Goal: Task Accomplishment & Management: Complete application form

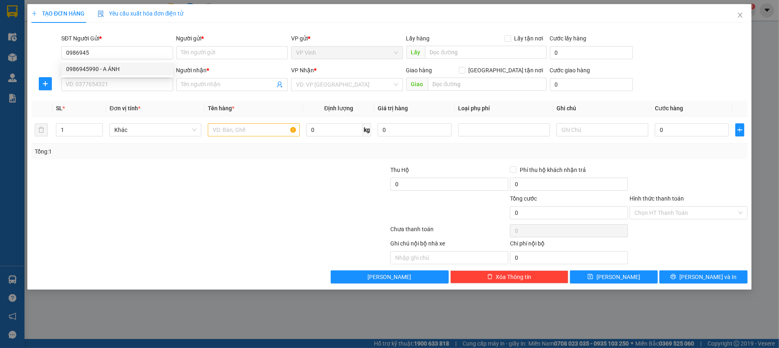
click at [161, 65] on div "0986945990 - A ÁNH" at bounding box center [117, 69] width 102 height 9
type input "0986945990"
type input "A ÁNH"
type input "0986945990"
click at [111, 83] on input "SĐT Người Nhận *" at bounding box center [117, 84] width 112 height 13
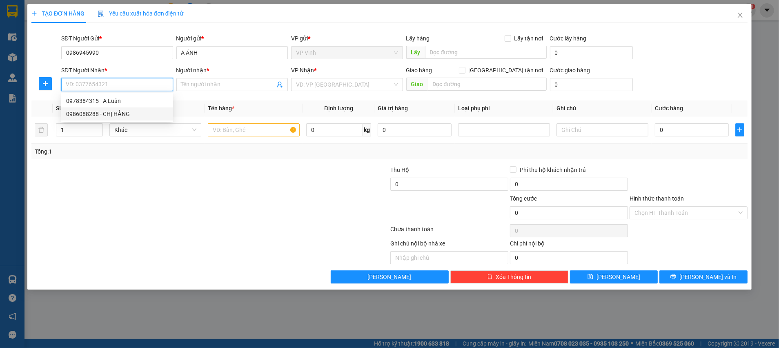
click at [116, 111] on div "0986088288 - CHỊ HẰNG" at bounding box center [117, 113] width 102 height 9
type input "0986088288"
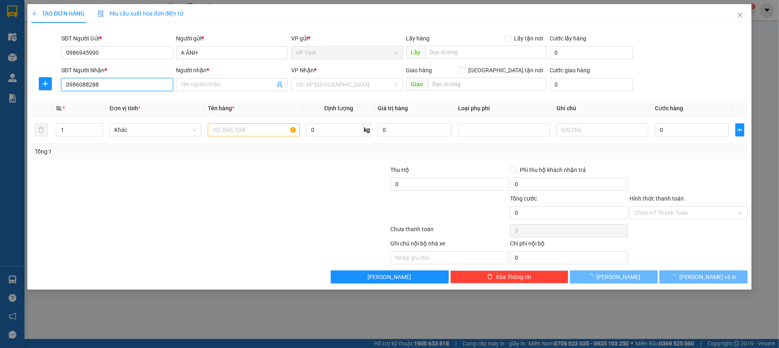
type input "CHỊ HẰNG"
checkbox input "true"
type input "CHỢ HAPULICO"
type input "20.000"
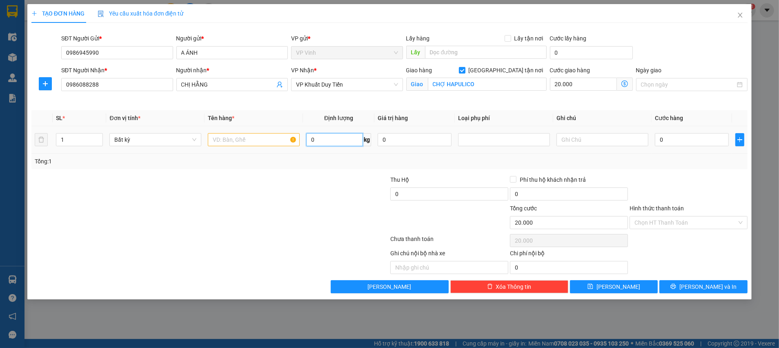
click at [328, 138] on input "0" at bounding box center [334, 139] width 57 height 13
type input "17"
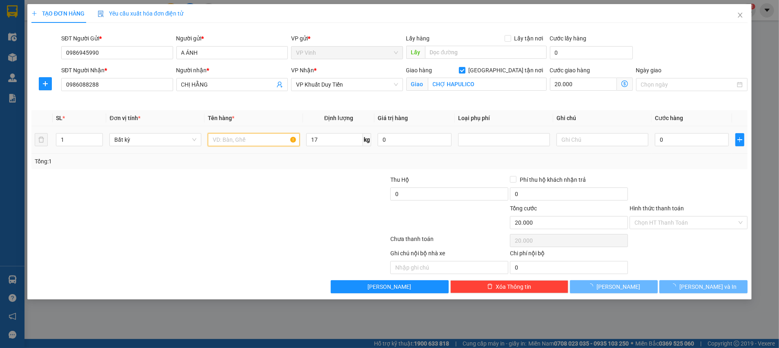
click at [273, 140] on input "text" at bounding box center [254, 139] width 92 height 13
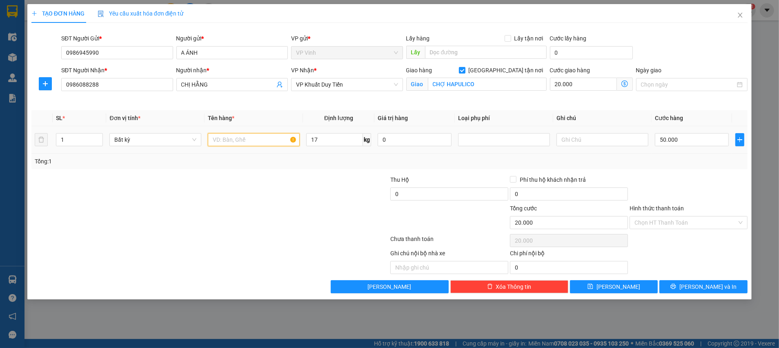
type input "50.000"
type input "70.000"
type input "t"
type input "thuốc"
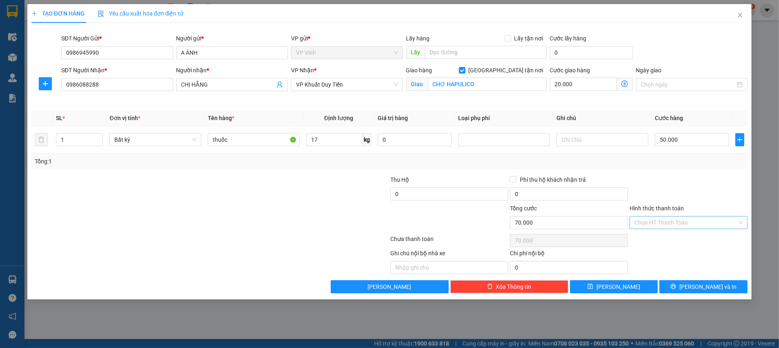
click at [656, 223] on input "Hình thức thanh toán" at bounding box center [686, 222] width 103 height 12
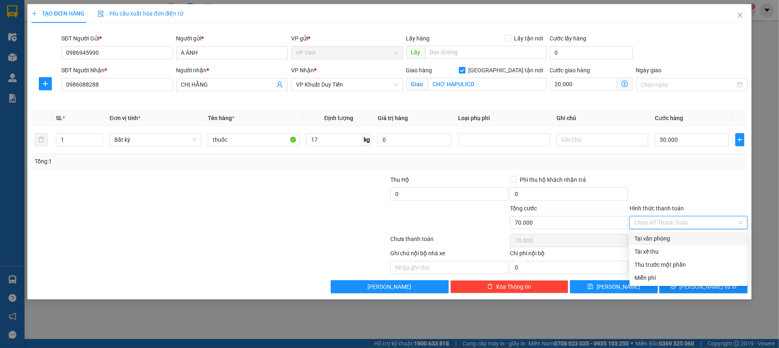
click at [656, 237] on div "Tại văn phòng" at bounding box center [689, 238] width 108 height 9
type input "0"
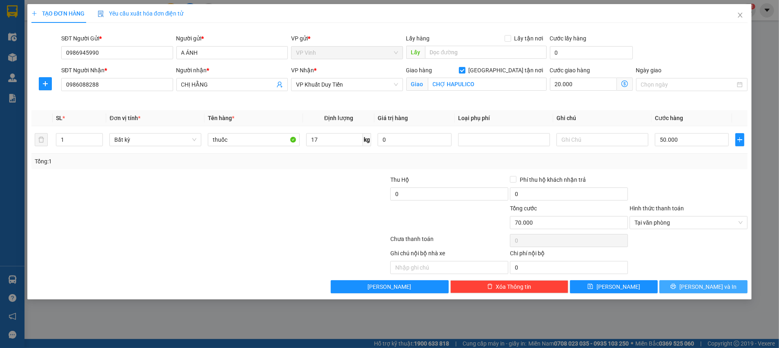
click at [704, 284] on span "[PERSON_NAME] và In" at bounding box center [708, 286] width 57 height 9
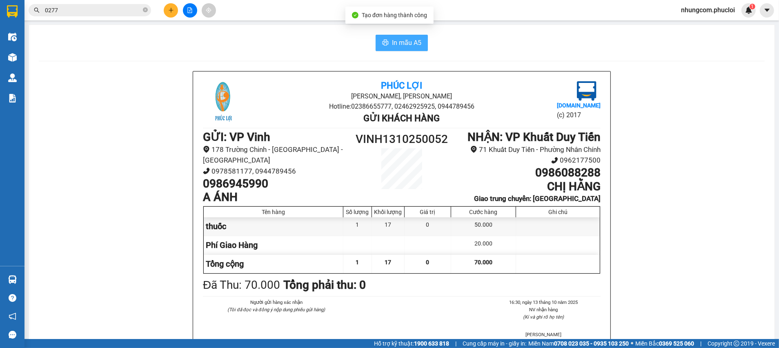
click at [382, 38] on button "In mẫu A5" at bounding box center [402, 43] width 52 height 16
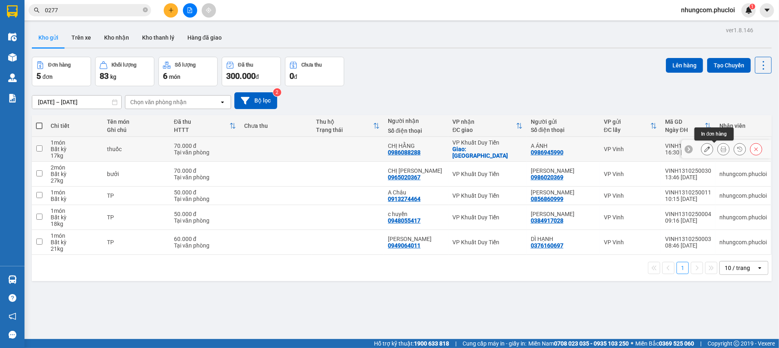
click at [721, 147] on icon at bounding box center [724, 149] width 6 height 6
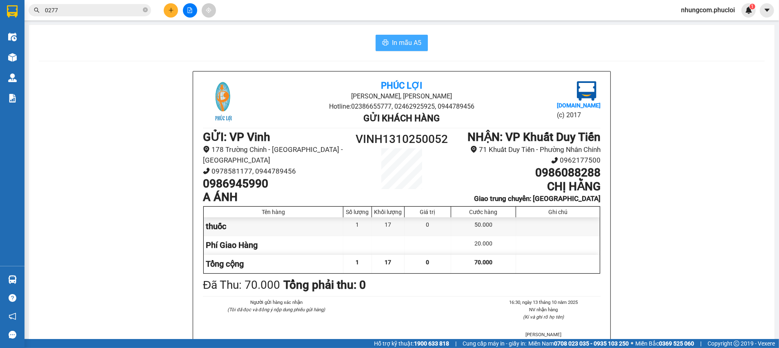
click at [396, 42] on span "In mẫu A5" at bounding box center [406, 43] width 29 height 10
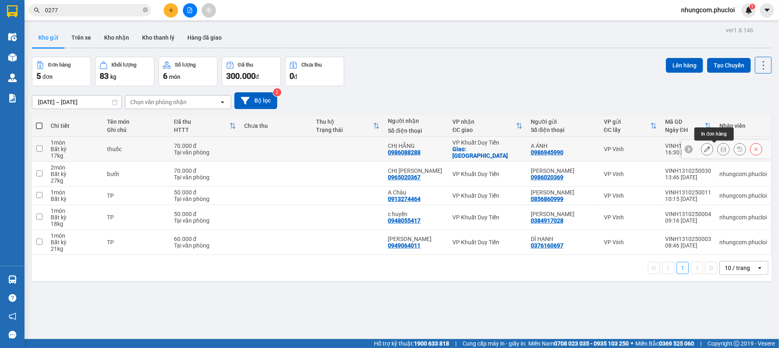
click at [721, 147] on icon at bounding box center [724, 149] width 6 height 6
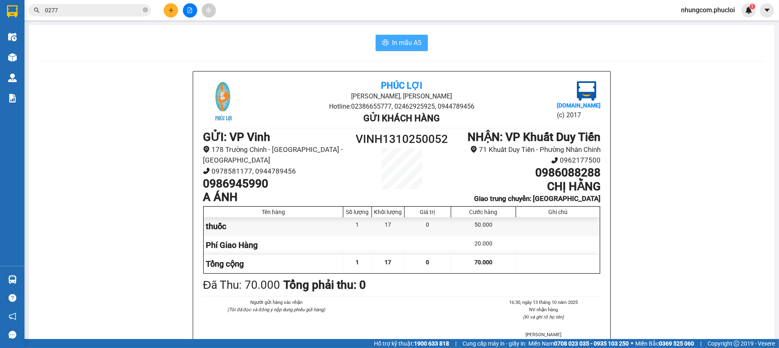
click at [394, 38] on span "In mẫu A5" at bounding box center [406, 43] width 29 height 10
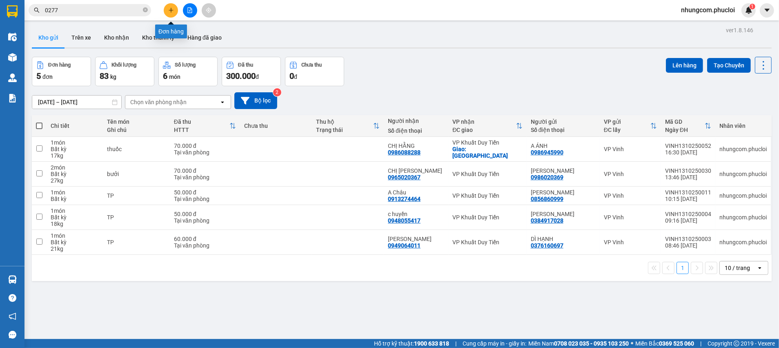
click at [170, 6] on button at bounding box center [171, 10] width 14 height 14
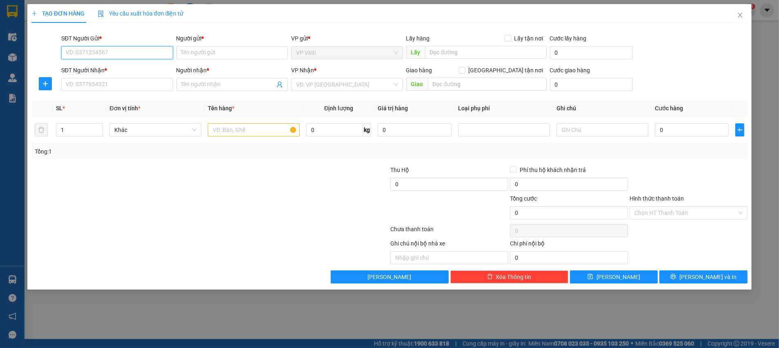
click at [120, 50] on input "SĐT Người Gửi *" at bounding box center [117, 52] width 112 height 13
click at [114, 54] on input "SĐT Người Gửi *" at bounding box center [117, 52] width 112 height 13
click at [192, 52] on input "Người gửi *" at bounding box center [232, 52] width 112 height 13
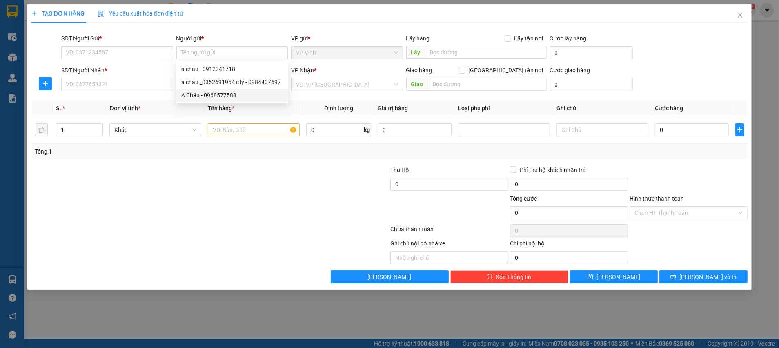
click at [319, 175] on div at bounding box center [330, 179] width 120 height 29
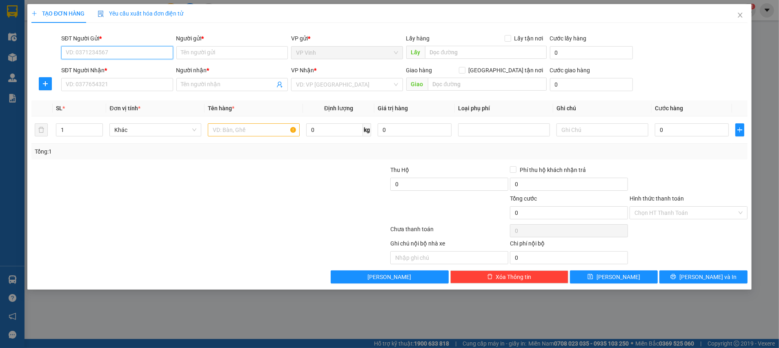
click at [142, 51] on input "SĐT Người Gửi *" at bounding box center [117, 52] width 112 height 13
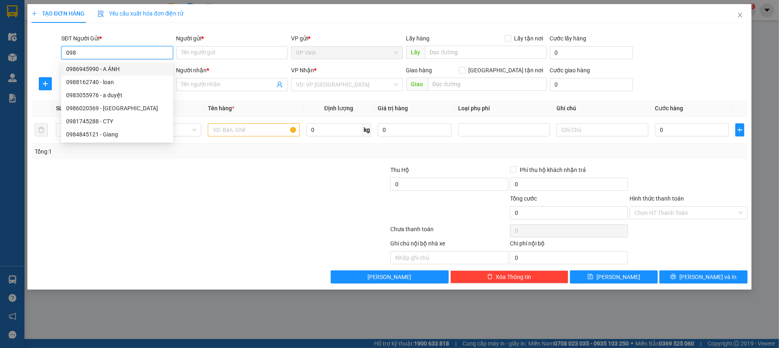
click at [101, 65] on div "0986945990 - A ÁNH" at bounding box center [117, 69] width 102 height 9
type input "0986945990"
type input "A ÁNH"
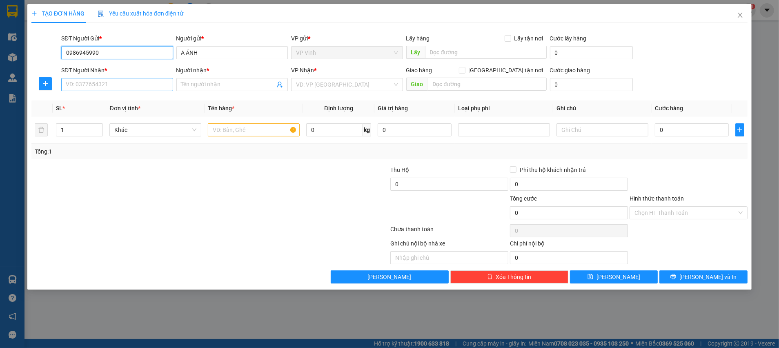
type input "0986945990"
click at [91, 84] on input "SĐT Người Nhận *" at bounding box center [117, 84] width 112 height 13
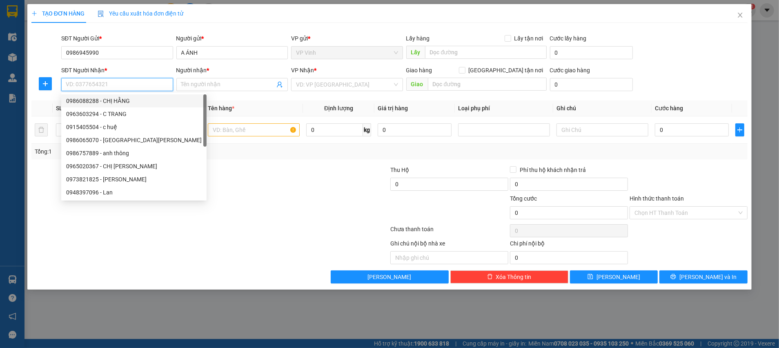
click at [87, 98] on div "0986088288 - CHỊ HẰNG" at bounding box center [134, 100] width 136 height 9
type input "0986088288"
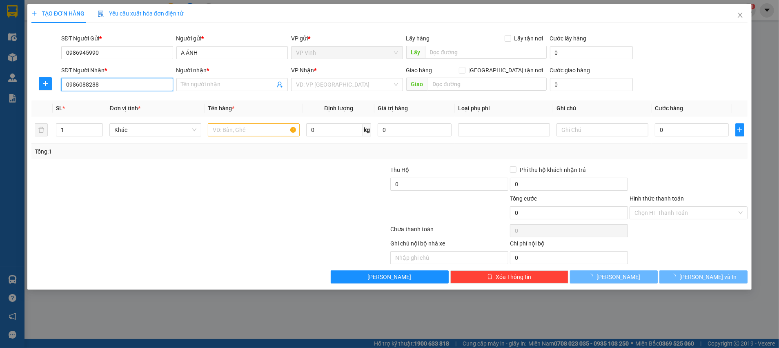
type input "CHỊ HẰNG"
checkbox input "true"
type input "CHỢ HAPULICO"
type input "20.000"
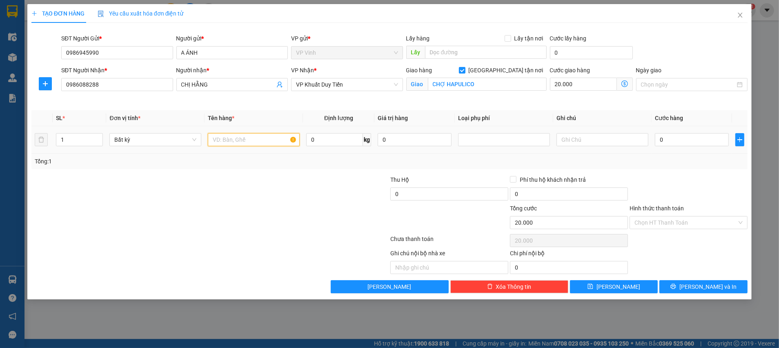
click at [235, 139] on input "text" at bounding box center [254, 139] width 92 height 13
type input "thuốc"
click at [314, 144] on input "0" at bounding box center [334, 139] width 57 height 13
type input "17"
click at [660, 221] on input "Hình thức thanh toán" at bounding box center [686, 222] width 103 height 12
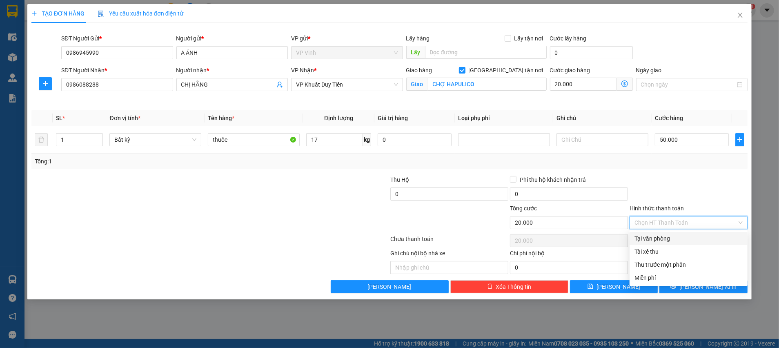
type input "50.000"
type input "70.000"
click at [655, 234] on div "Tại văn phòng" at bounding box center [689, 238] width 108 height 9
type input "0"
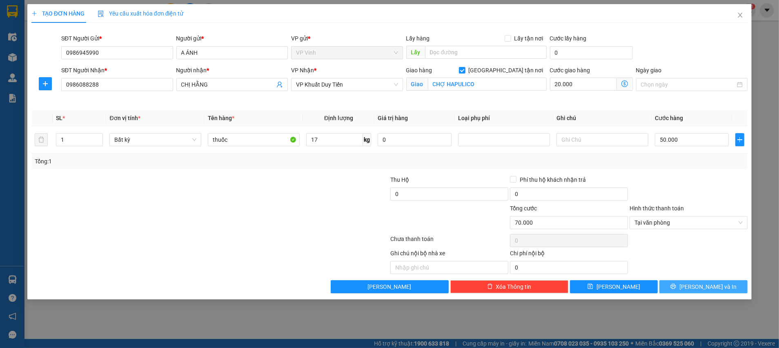
click at [705, 284] on span "[PERSON_NAME] và In" at bounding box center [708, 286] width 57 height 9
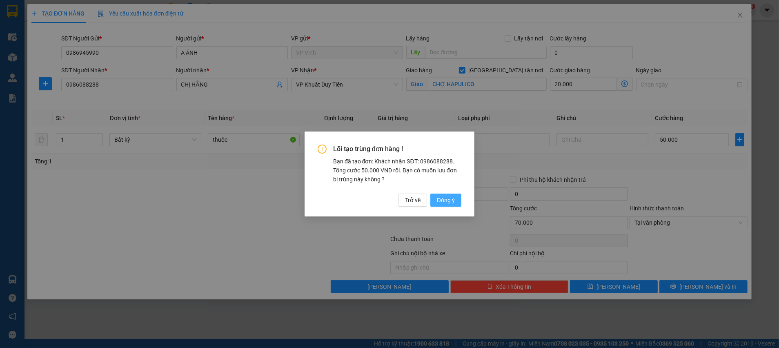
click at [453, 198] on span "Đồng ý" at bounding box center [446, 200] width 18 height 9
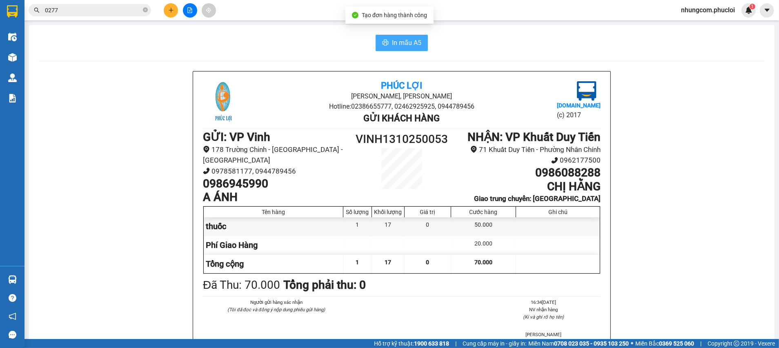
click at [419, 40] on button "In mẫu A5" at bounding box center [402, 43] width 52 height 16
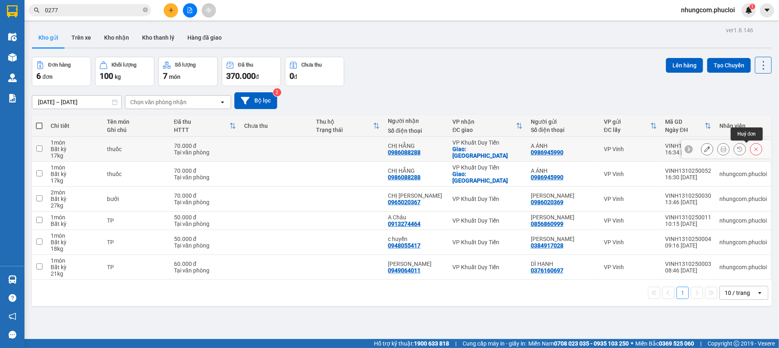
click at [754, 147] on icon at bounding box center [757, 149] width 6 height 6
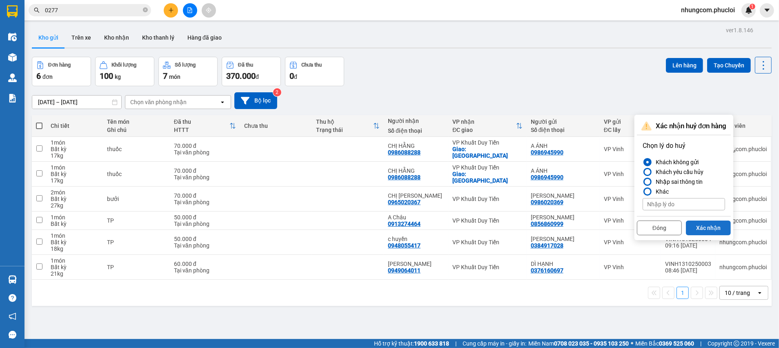
click at [693, 226] on button "Xác nhận" at bounding box center [708, 228] width 45 height 15
